Goal: Information Seeking & Learning: Find specific fact

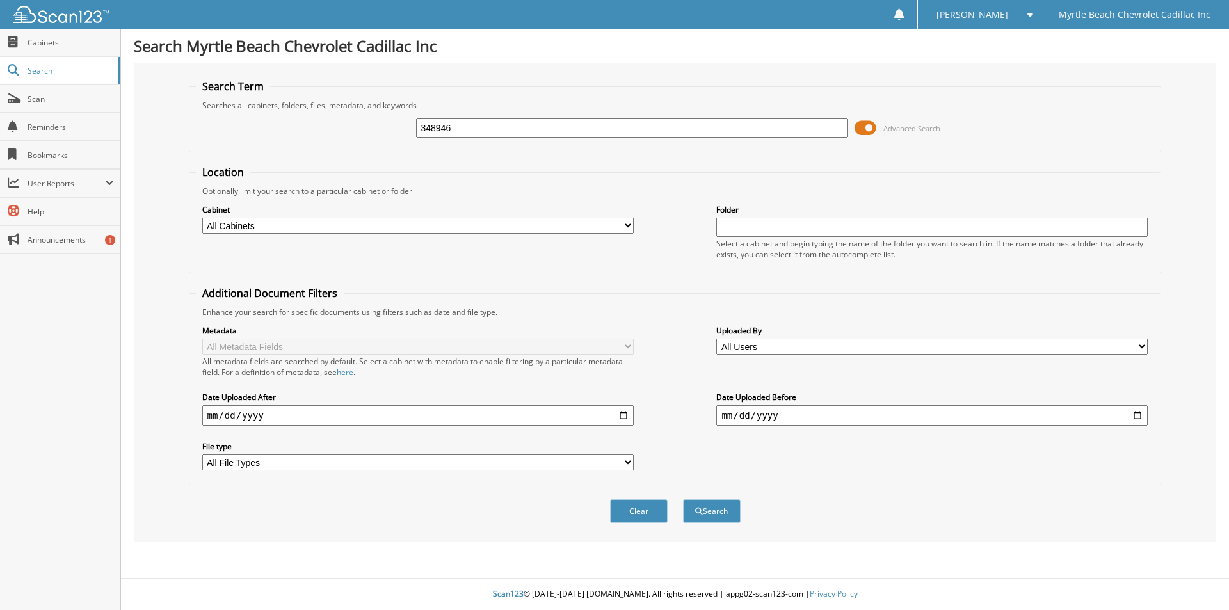
type input "348946"
click at [683, 499] on button "Search" at bounding box center [712, 511] width 58 height 24
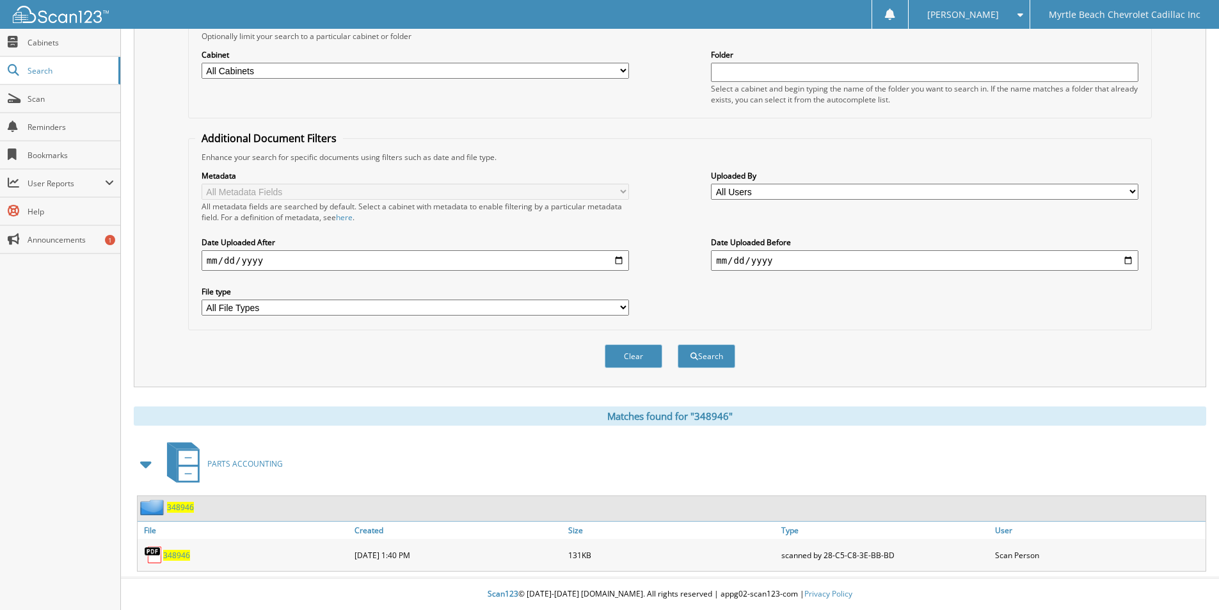
click at [177, 552] on span "348946" at bounding box center [176, 555] width 27 height 11
